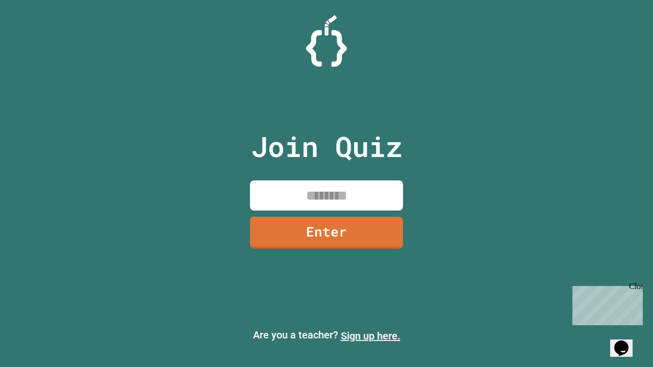
click at [370, 336] on link "Sign up here." at bounding box center [371, 336] width 60 height 12
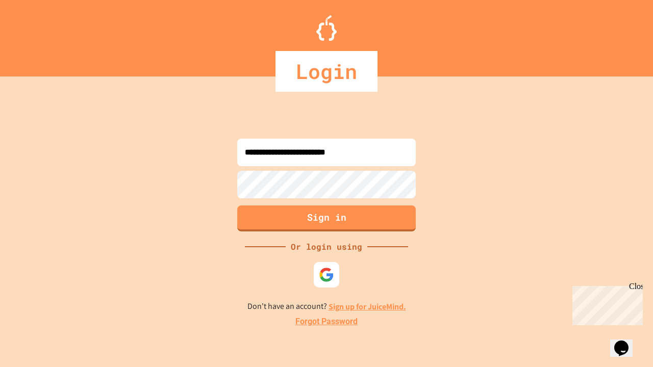
type input "**********"
